Goal: Task Accomplishment & Management: Complete application form

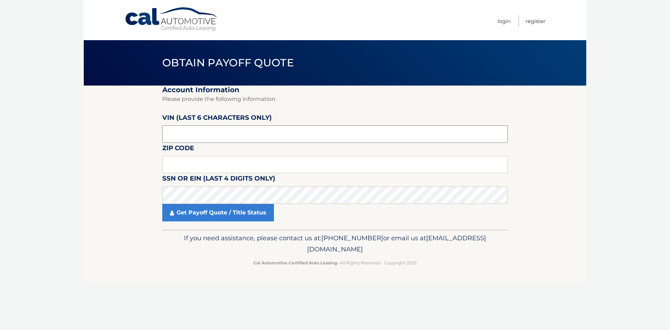
click at [212, 136] on input "text" at bounding box center [335, 133] width 346 height 17
type input "659923"
click at [202, 170] on input "text" at bounding box center [335, 164] width 346 height 17
type input "11001"
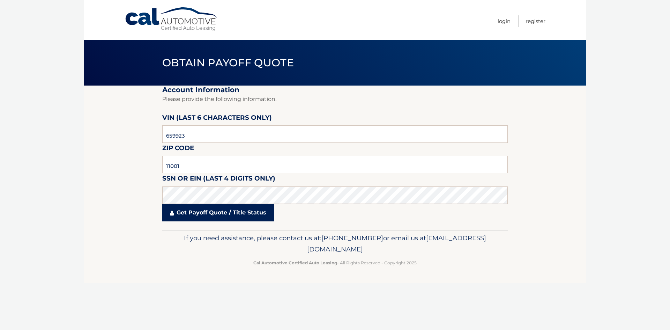
click at [194, 217] on link "Get Payoff Quote / Title Status" at bounding box center [218, 212] width 112 height 17
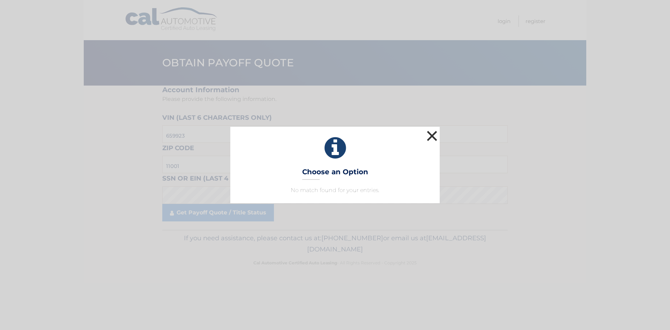
click at [434, 134] on button "×" at bounding box center [432, 136] width 14 height 14
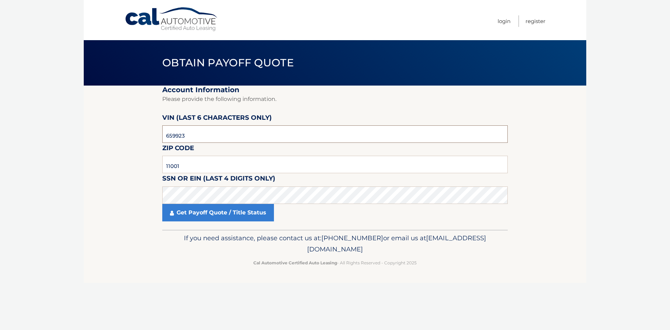
click at [204, 134] on input "659923" at bounding box center [335, 133] width 346 height 17
click at [156, 197] on section "Account Information Please provide the following information. VIN (last 6 chara…" at bounding box center [335, 158] width 503 height 144
click button "For Originating Dealer" at bounding box center [0, 0] width 0 height 0
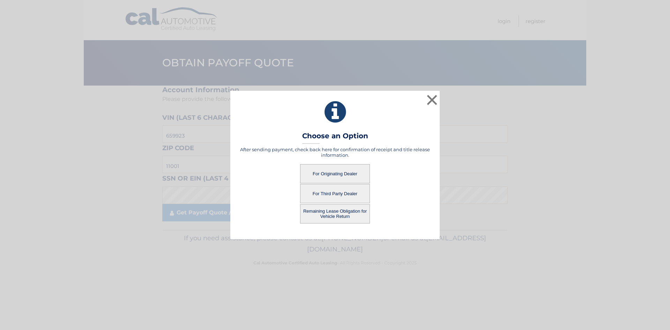
click at [336, 215] on button "Remaining Lease Obligation for Vehicle Return" at bounding box center [335, 213] width 70 height 19
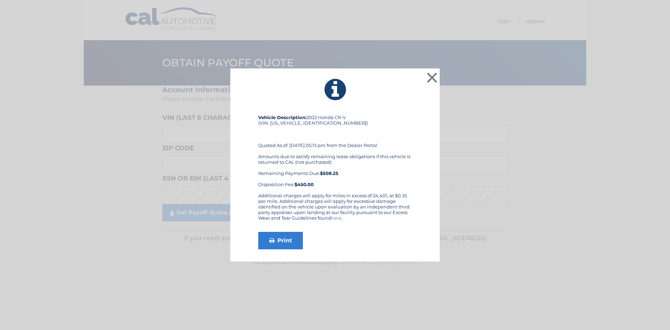
click at [358, 185] on div "Amounts due to satisfy remaining lease obligations if this vehicle is returned …" at bounding box center [335, 171] width 154 height 34
click at [292, 240] on link "Print" at bounding box center [280, 240] width 45 height 17
click at [433, 81] on button "×" at bounding box center [432, 78] width 14 height 14
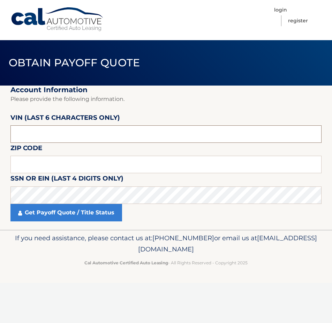
click at [49, 135] on input "text" at bounding box center [165, 133] width 311 height 17
drag, startPoint x: 49, startPoint y: 135, endPoint x: -38, endPoint y: 134, distance: 87.6
click at [0, 134] on html "Cal Automotive Menu Login Register Obtain Payoff Quote" at bounding box center [166, 161] width 332 height 323
type input "241620"
click at [32, 167] on input "text" at bounding box center [165, 164] width 311 height 17
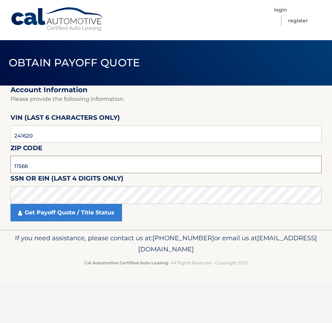
type input "11566"
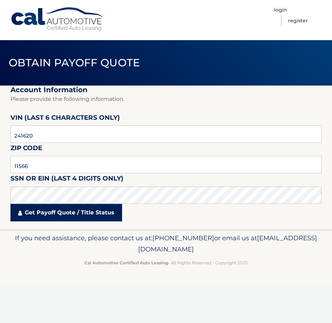
click at [56, 216] on link "Get Payoff Quote / Title Status" at bounding box center [66, 212] width 112 height 17
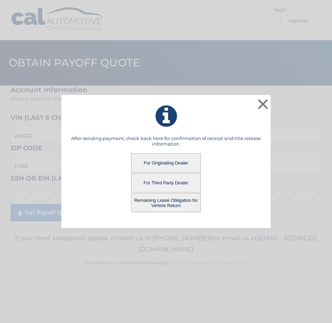
click at [165, 205] on button "Remaining Lease Obligation for Vehicle Return" at bounding box center [166, 202] width 70 height 19
click at [163, 203] on button "Remaining Lease Obligation for Vehicle Return" at bounding box center [166, 202] width 70 height 19
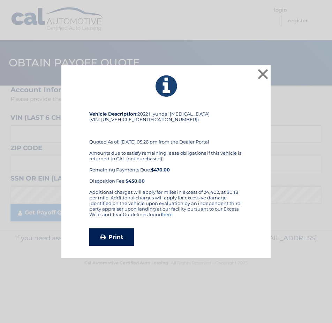
click at [113, 241] on link "Print" at bounding box center [111, 236] width 45 height 17
